Goal: Task Accomplishment & Management: Complete application form

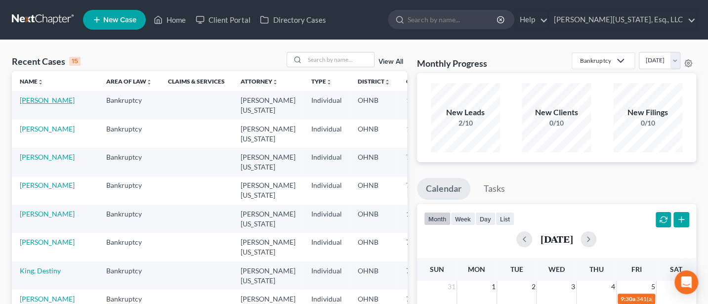
click at [29, 101] on link "[PERSON_NAME]" at bounding box center [47, 100] width 55 height 8
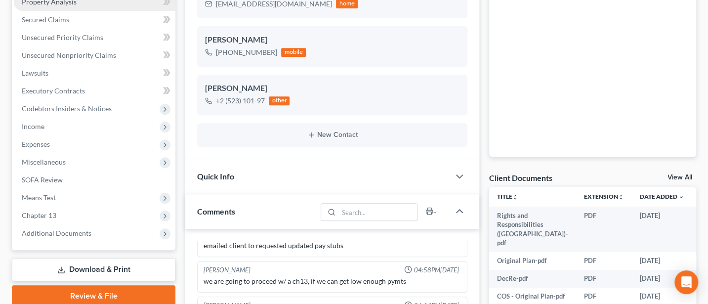
scroll to position [263, 0]
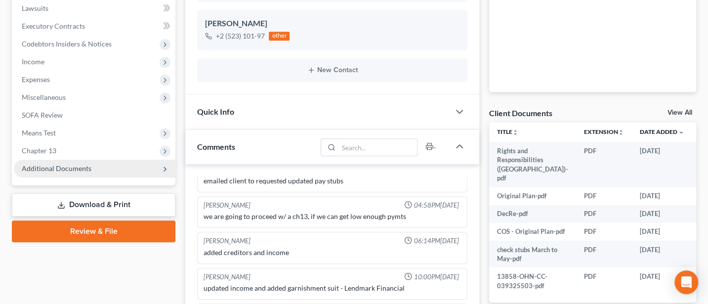
click at [65, 165] on span "Additional Documents" at bounding box center [57, 168] width 70 height 8
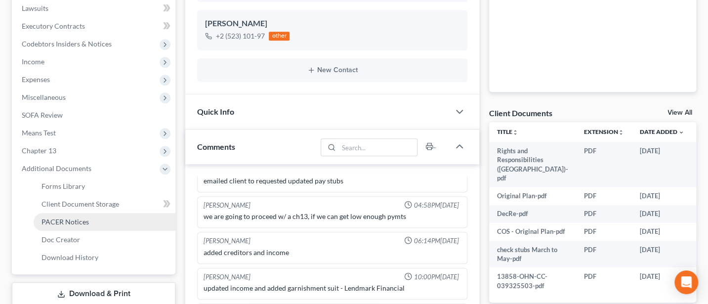
click at [65, 222] on span "PACER Notices" at bounding box center [65, 221] width 47 height 8
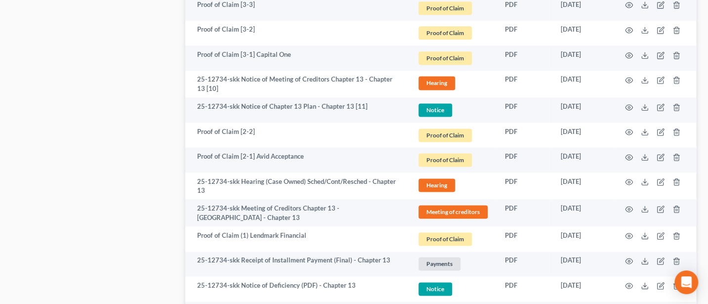
scroll to position [791, 0]
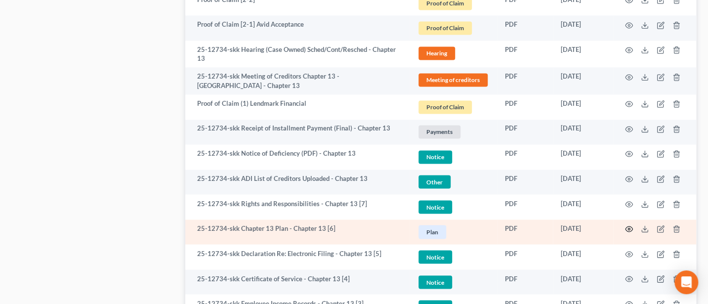
click at [630, 227] on icon "button" at bounding box center [629, 229] width 8 height 8
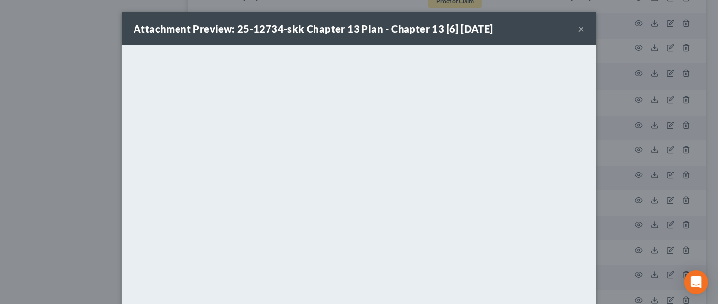
click at [577, 30] on button "×" at bounding box center [580, 29] width 7 height 12
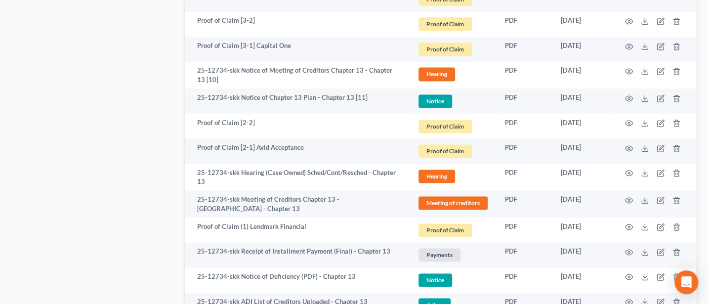
scroll to position [666, 0]
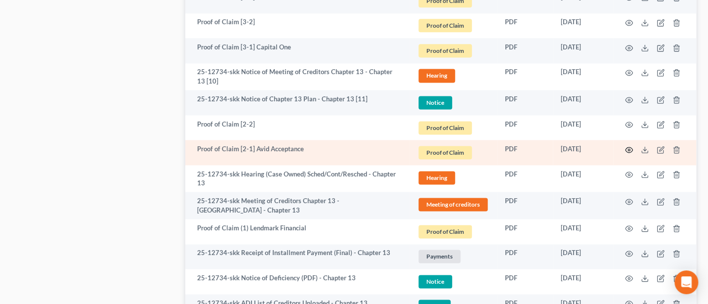
click at [629, 149] on circle "button" at bounding box center [629, 150] width 2 height 2
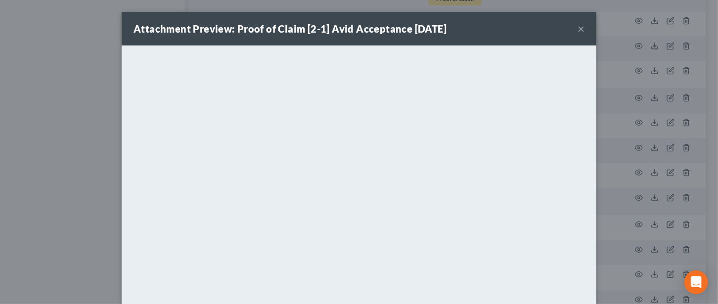
click at [577, 23] on button "×" at bounding box center [580, 29] width 7 height 12
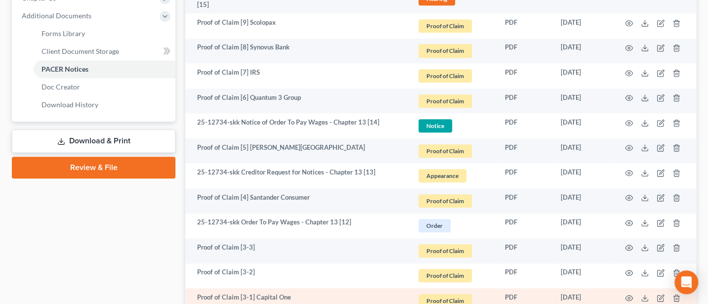
scroll to position [403, 0]
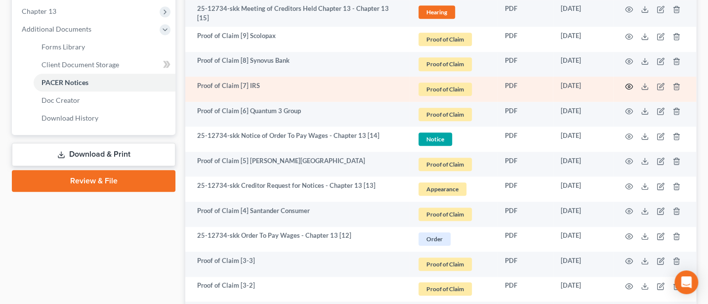
click at [627, 83] on icon "button" at bounding box center [629, 87] width 8 height 8
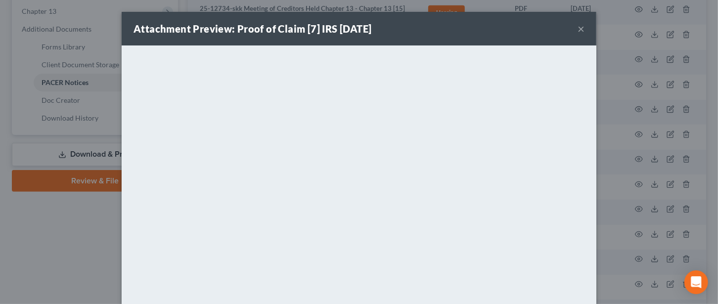
click at [571, 27] on div "Attachment Preview: Proof of Claim [7] IRS [DATE] ×" at bounding box center [359, 29] width 474 height 34
click at [577, 27] on button "×" at bounding box center [580, 29] width 7 height 12
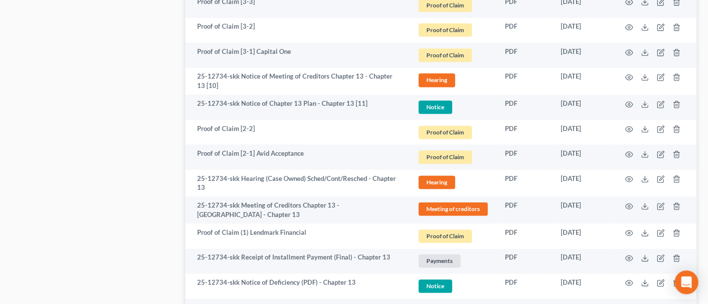
scroll to position [666, 0]
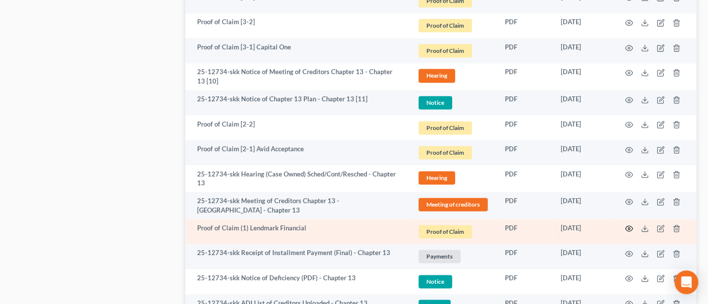
click at [626, 224] on icon "button" at bounding box center [629, 228] width 8 height 8
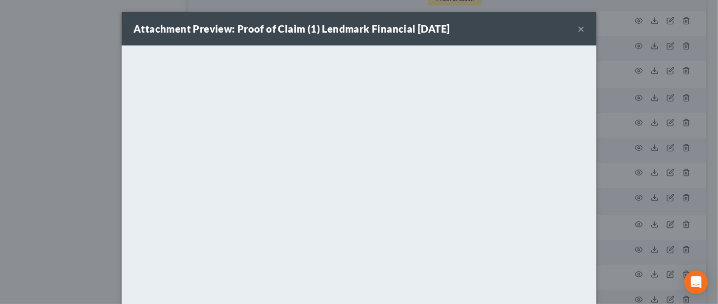
click at [579, 31] on button "×" at bounding box center [580, 29] width 7 height 12
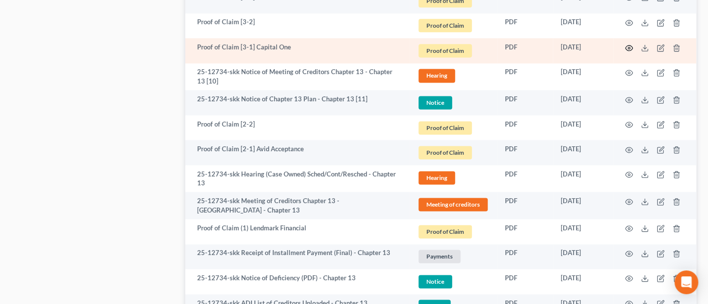
click at [628, 44] on icon "button" at bounding box center [629, 48] width 8 height 8
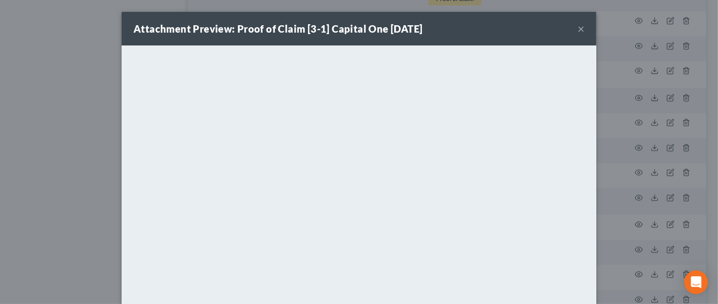
click at [577, 24] on button "×" at bounding box center [580, 29] width 7 height 12
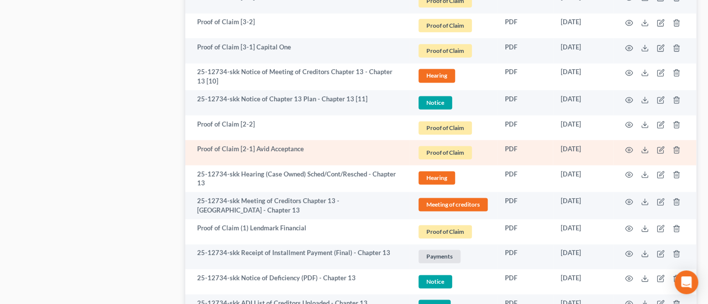
scroll to position [535, 0]
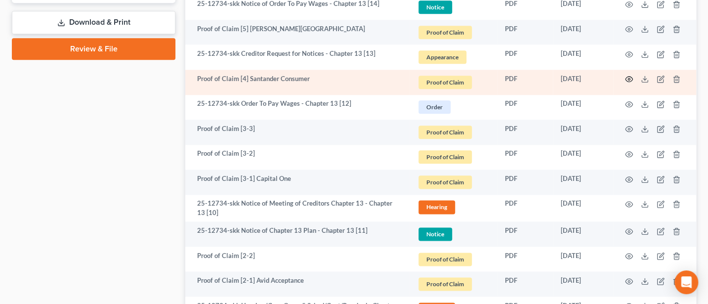
click at [629, 76] on icon "button" at bounding box center [629, 79] width 8 height 8
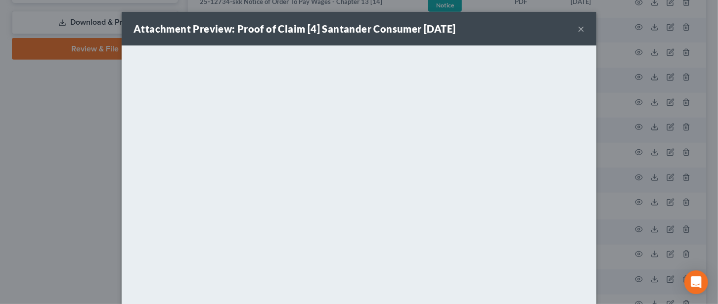
click at [577, 32] on button "×" at bounding box center [580, 29] width 7 height 12
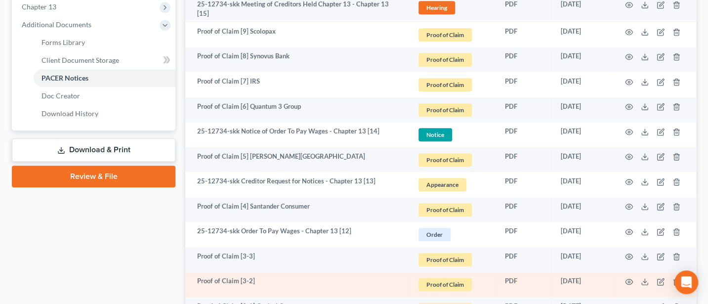
scroll to position [403, 0]
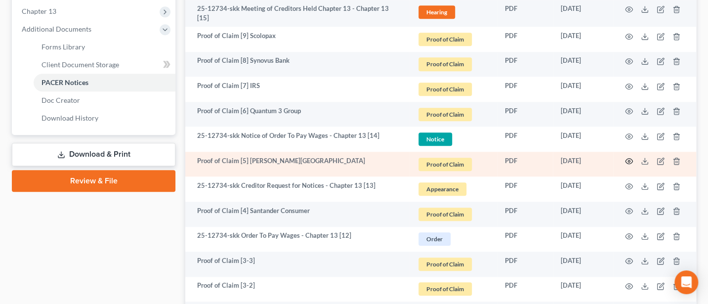
click at [630, 159] on icon "button" at bounding box center [629, 161] width 8 height 8
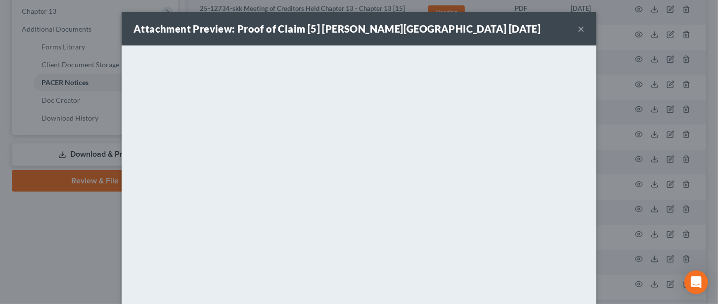
click at [577, 29] on button "×" at bounding box center [580, 29] width 7 height 12
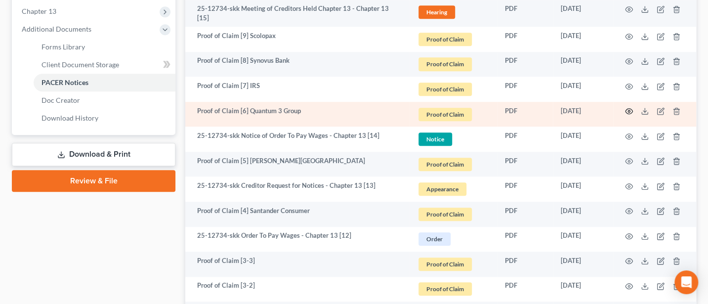
click at [629, 110] on circle "button" at bounding box center [629, 111] width 2 height 2
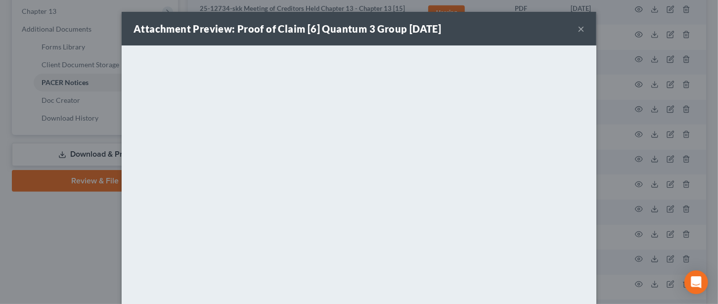
click at [578, 27] on button "×" at bounding box center [580, 29] width 7 height 12
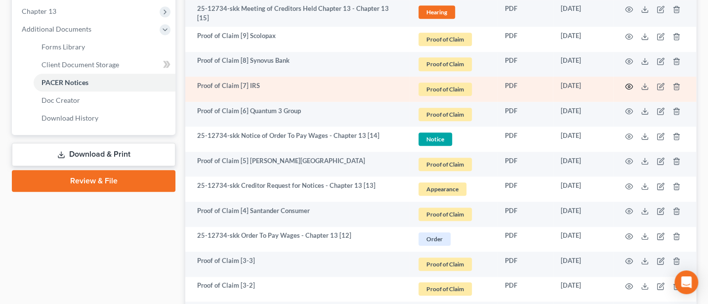
click at [628, 84] on icon "button" at bounding box center [629, 87] width 8 height 8
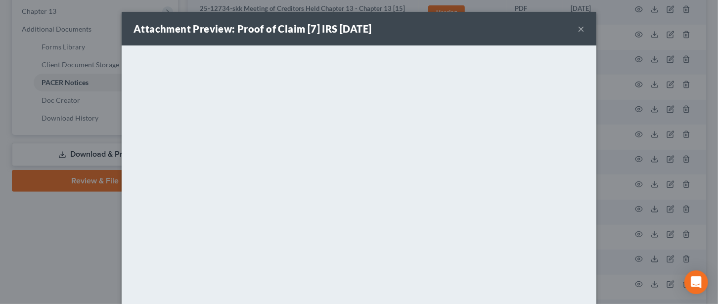
click at [577, 27] on button "×" at bounding box center [580, 29] width 7 height 12
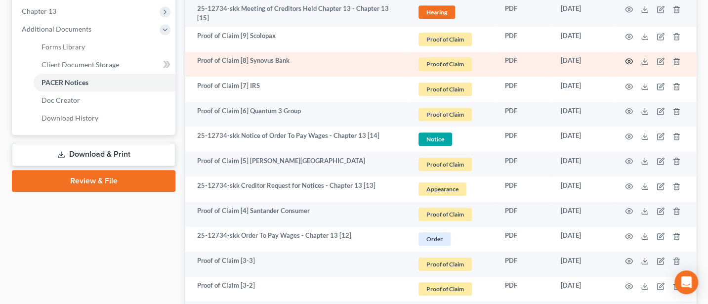
click at [629, 57] on icon "button" at bounding box center [629, 61] width 8 height 8
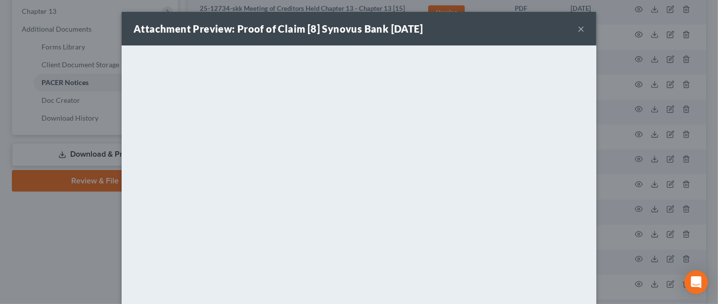
click at [577, 31] on button "×" at bounding box center [580, 29] width 7 height 12
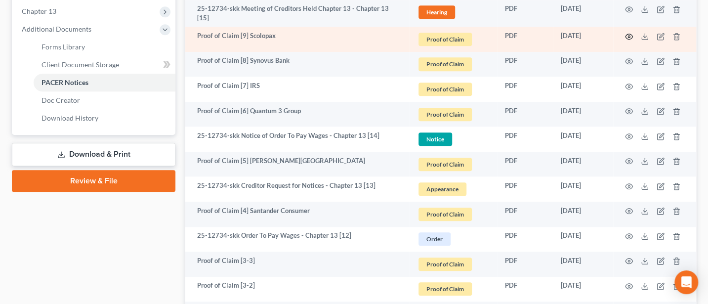
click at [629, 34] on icon "button" at bounding box center [629, 37] width 8 height 8
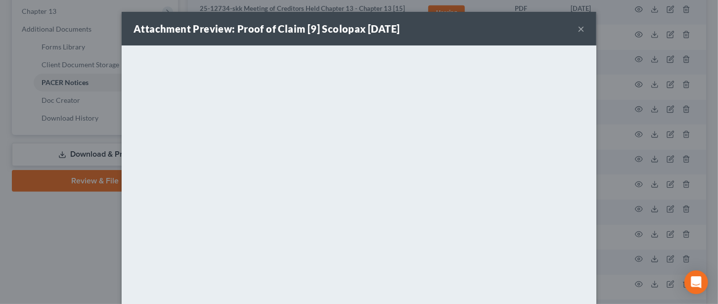
click at [577, 25] on button "×" at bounding box center [580, 29] width 7 height 12
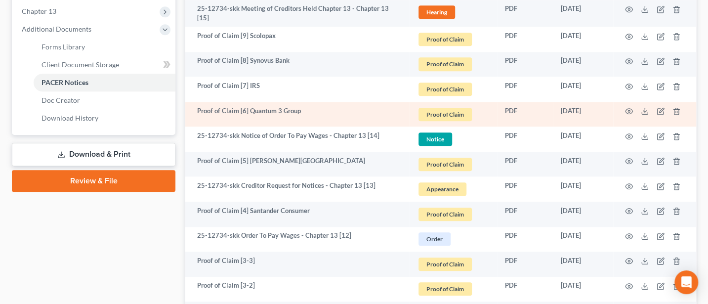
scroll to position [271, 0]
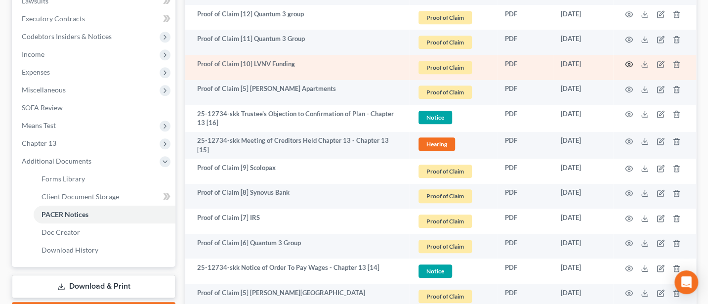
click at [626, 62] on icon "button" at bounding box center [629, 64] width 7 height 5
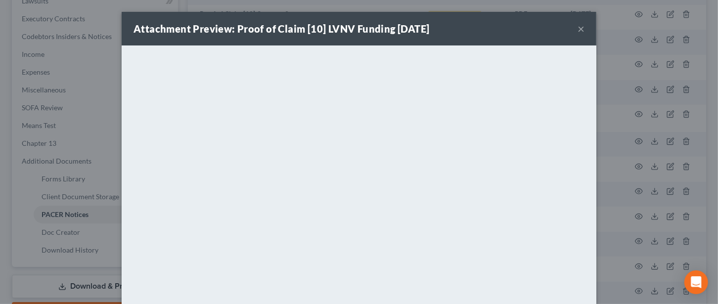
click at [577, 29] on button "×" at bounding box center [580, 29] width 7 height 12
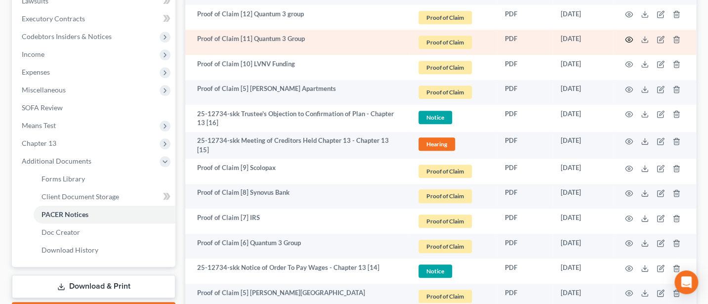
click at [629, 37] on icon "button" at bounding box center [629, 40] width 8 height 8
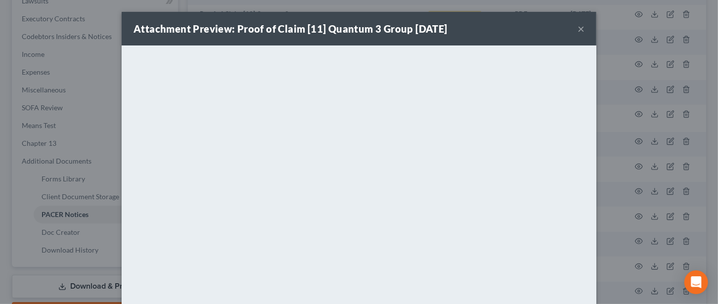
click at [577, 28] on button "×" at bounding box center [580, 29] width 7 height 12
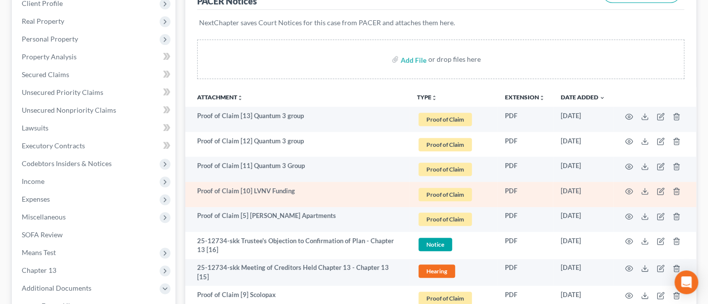
scroll to position [139, 0]
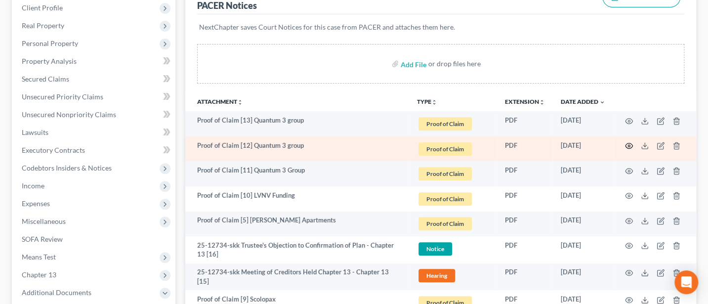
click at [628, 143] on icon "button" at bounding box center [629, 146] width 8 height 8
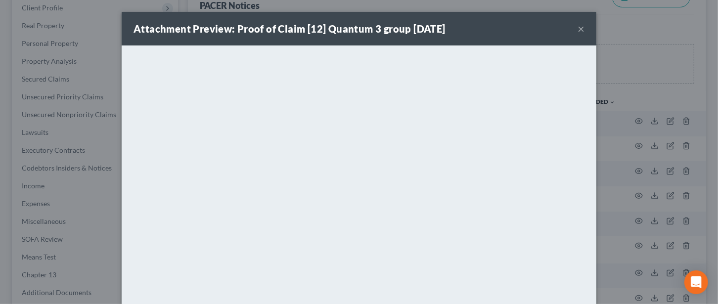
click at [577, 29] on button "×" at bounding box center [580, 29] width 7 height 12
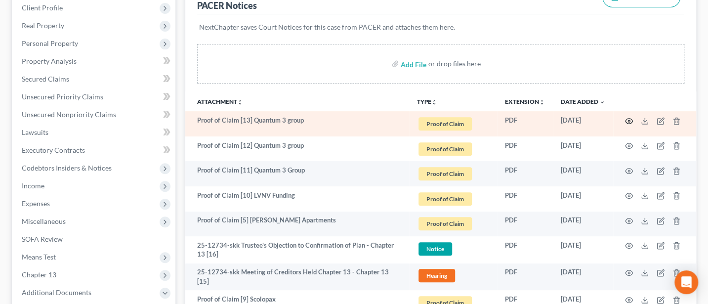
click at [627, 118] on icon "button" at bounding box center [629, 120] width 7 height 5
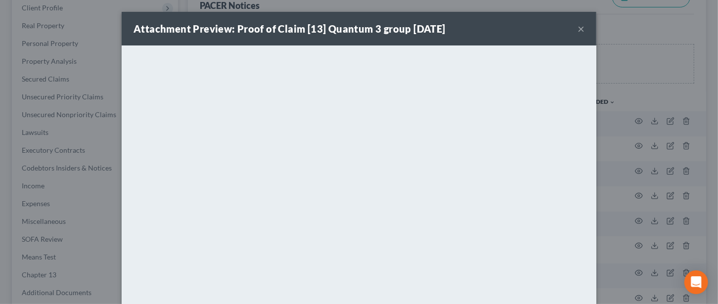
click at [577, 27] on button "×" at bounding box center [580, 29] width 7 height 12
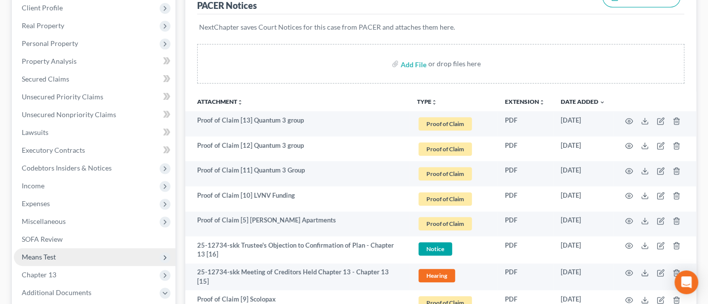
click at [48, 249] on span "Means Test" at bounding box center [95, 257] width 162 height 18
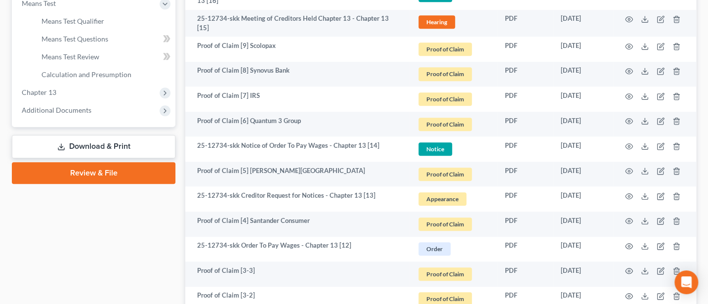
scroll to position [403, 0]
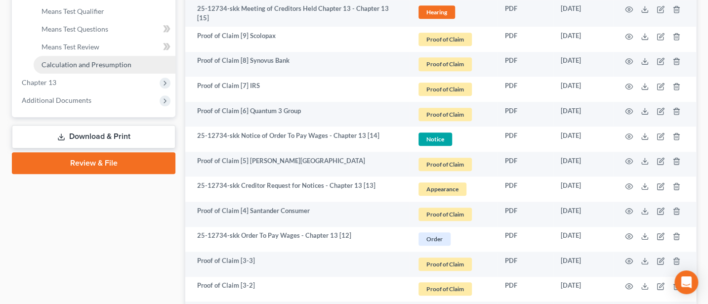
click at [82, 63] on span "Calculation and Presumption" at bounding box center [87, 64] width 90 height 8
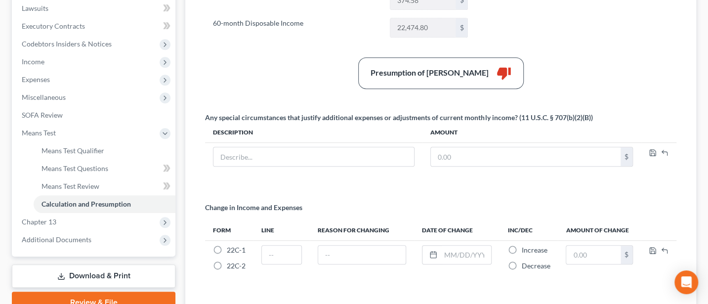
scroll to position [131, 0]
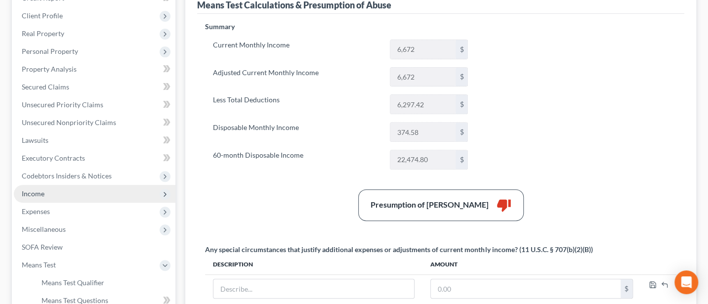
click at [32, 197] on span "Income" at bounding box center [95, 194] width 162 height 18
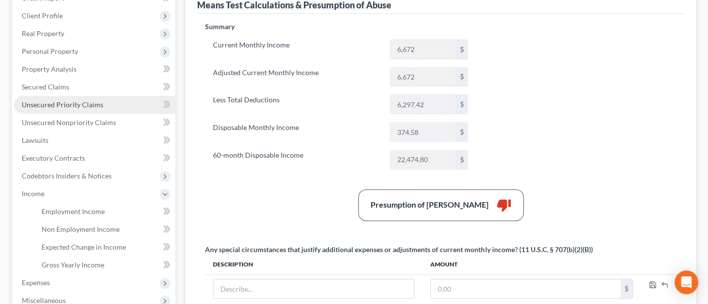
click at [65, 105] on span "Unsecured Priority Claims" at bounding box center [63, 104] width 82 height 8
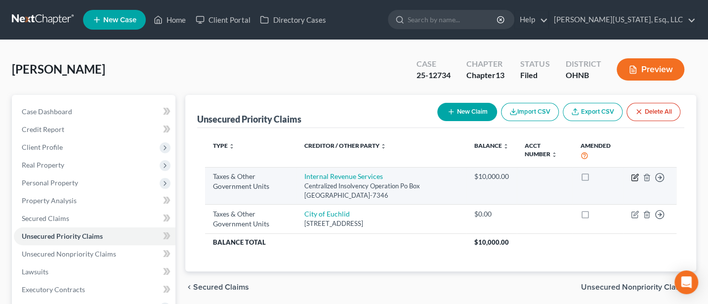
click at [635, 174] on icon "button" at bounding box center [636, 176] width 4 height 4
select select "0"
select select "39"
select select "0"
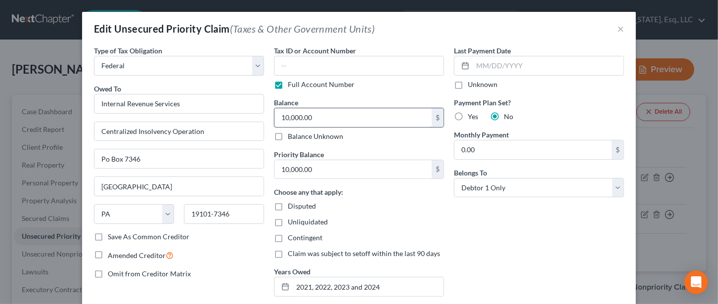
click at [320, 117] on input "10,000.00" at bounding box center [352, 117] width 157 height 19
click at [320, 168] on input "10,000.00" at bounding box center [352, 169] width 157 height 19
click at [318, 112] on input "10,000.00" at bounding box center [352, 117] width 157 height 19
click at [309, 163] on input "10,000.00" at bounding box center [352, 169] width 157 height 19
type input "21,029.90"
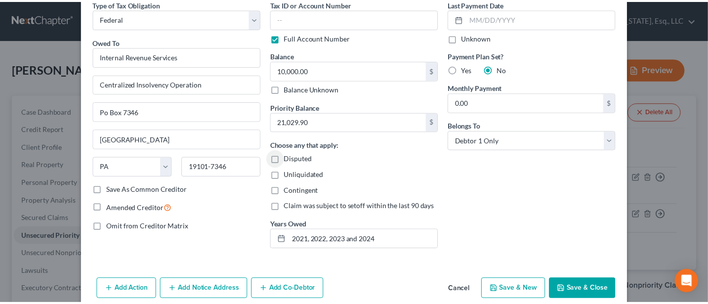
scroll to position [90, 0]
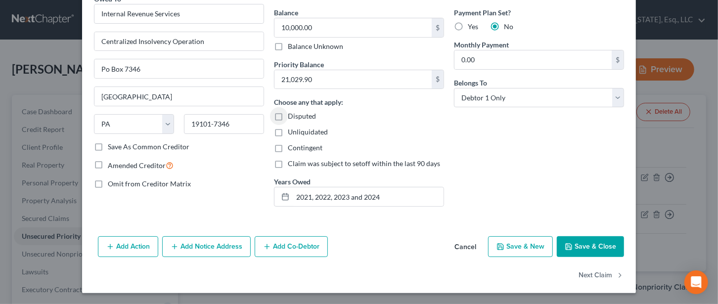
click at [588, 242] on button "Save & Close" at bounding box center [589, 246] width 67 height 21
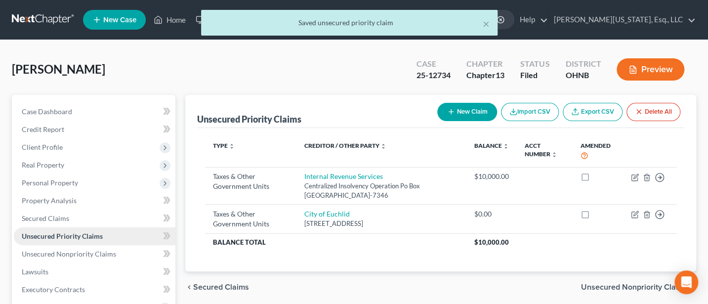
scroll to position [238, 0]
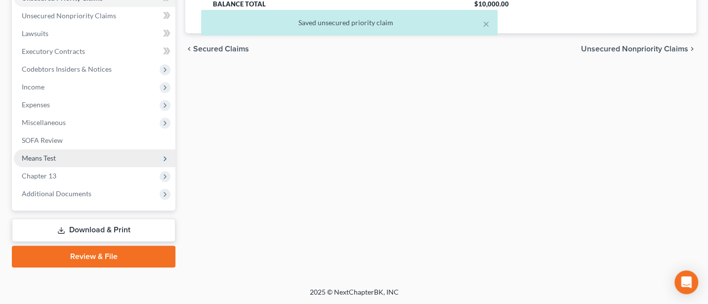
click at [34, 152] on span "Means Test" at bounding box center [95, 158] width 162 height 18
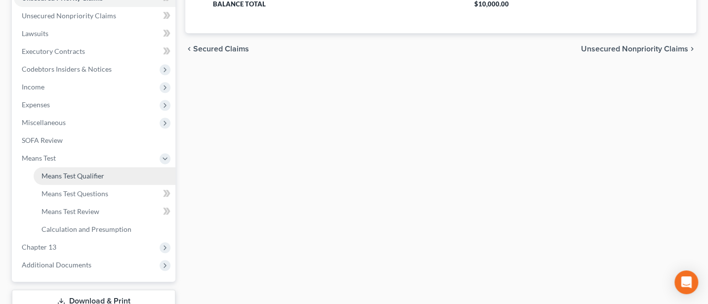
click at [81, 167] on link "Means Test Qualifier" at bounding box center [105, 176] width 142 height 18
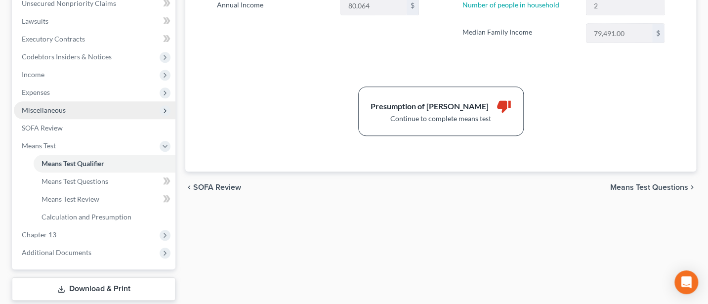
scroll to position [263, 0]
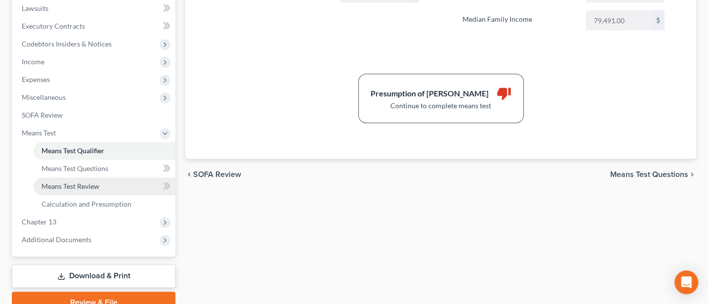
click at [72, 182] on span "Means Test Review" at bounding box center [71, 186] width 58 height 8
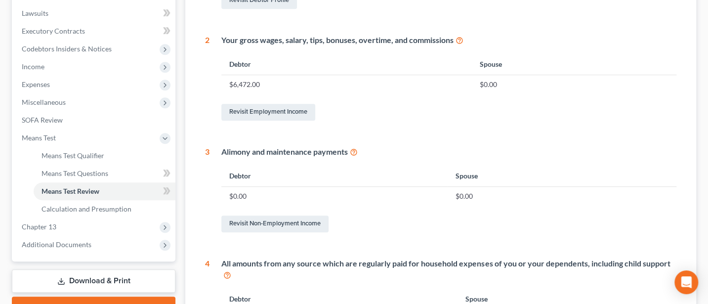
scroll to position [263, 0]
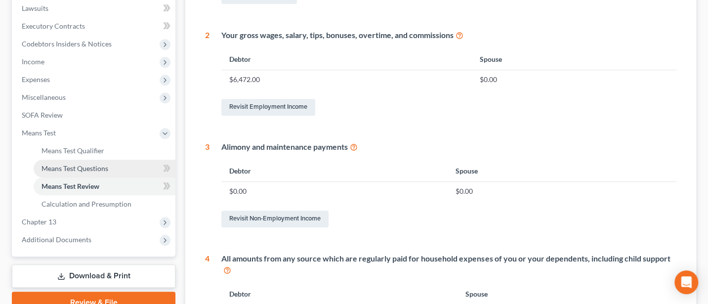
click at [81, 164] on span "Means Test Questions" at bounding box center [75, 168] width 67 height 8
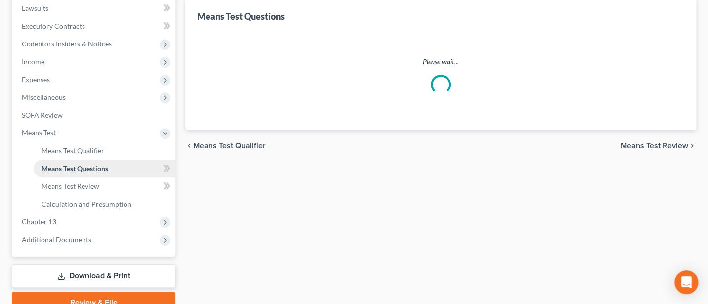
scroll to position [142, 0]
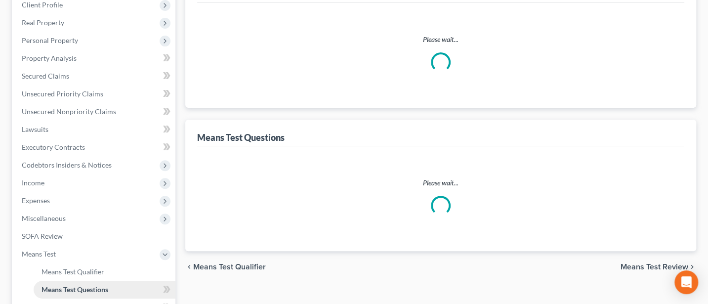
select select "1"
select select "60"
select select "2"
select select "1"
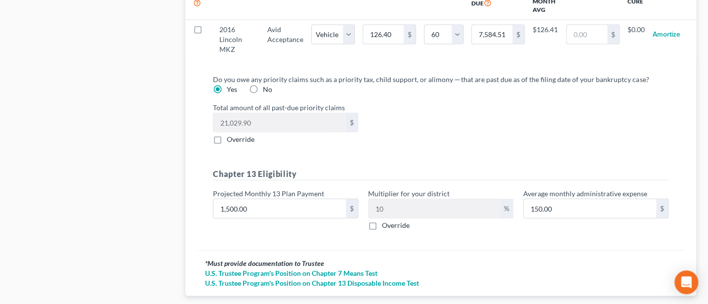
scroll to position [1110, 0]
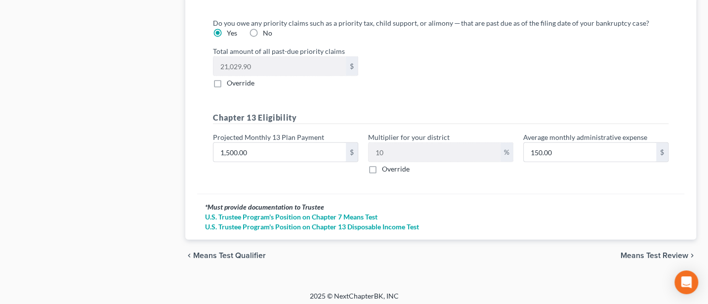
click at [659, 244] on div "chevron_left Means Test Qualifier Means Test Review chevron_right" at bounding box center [440, 256] width 511 height 32
click at [661, 252] on span "Means Test Review" at bounding box center [655, 256] width 68 height 8
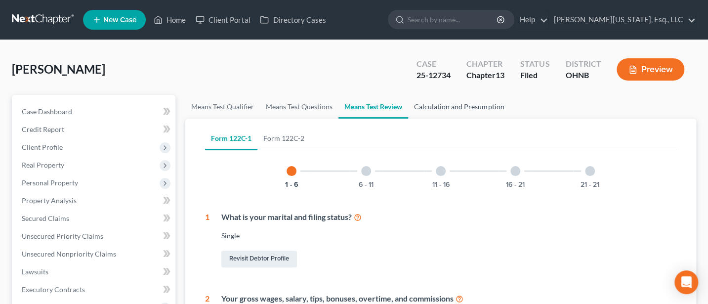
click at [440, 109] on link "Calculation and Presumption" at bounding box center [459, 107] width 102 height 24
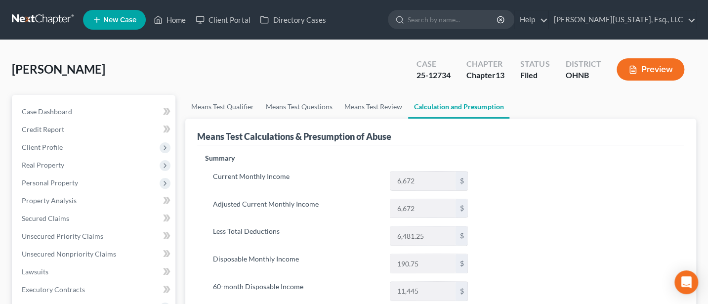
click at [657, 69] on button "Preview" at bounding box center [651, 69] width 68 height 22
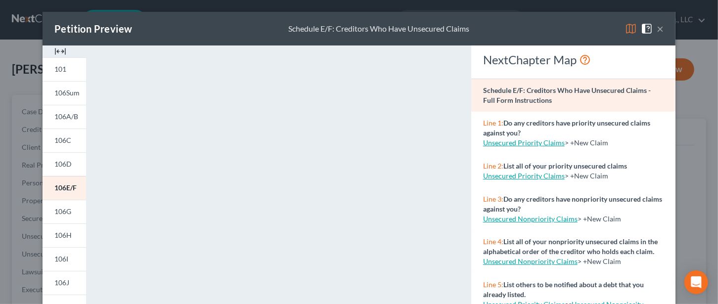
scroll to position [254, 0]
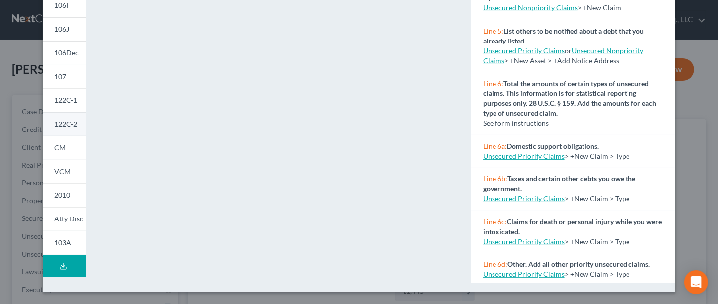
click at [65, 126] on span "122C-2" at bounding box center [65, 124] width 23 height 8
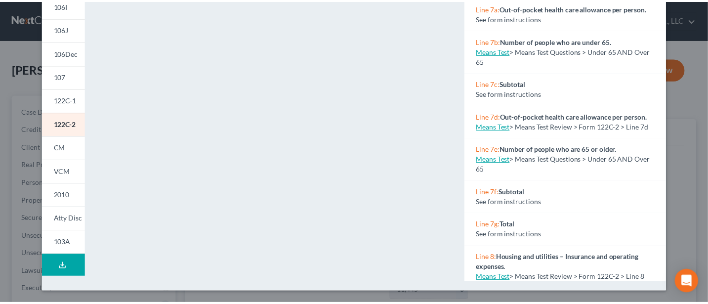
scroll to position [0, 0]
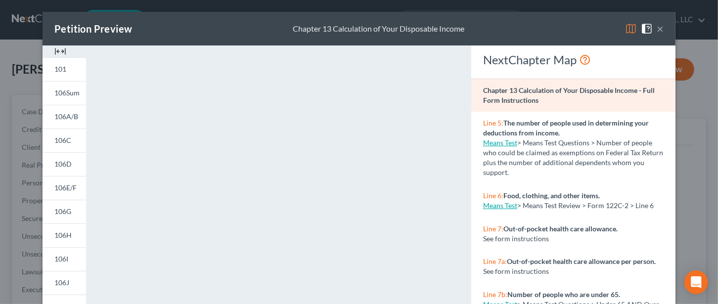
click at [657, 25] on button "×" at bounding box center [659, 29] width 7 height 12
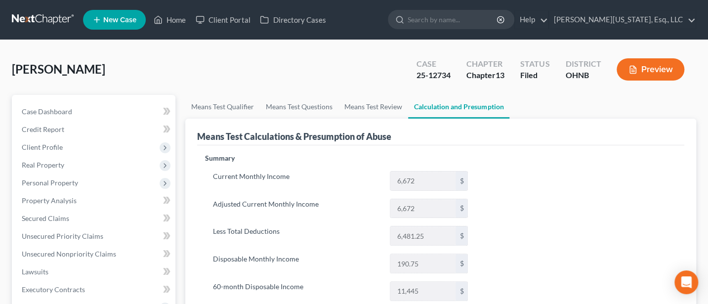
scroll to position [131, 0]
